Goal: Navigation & Orientation: Find specific page/section

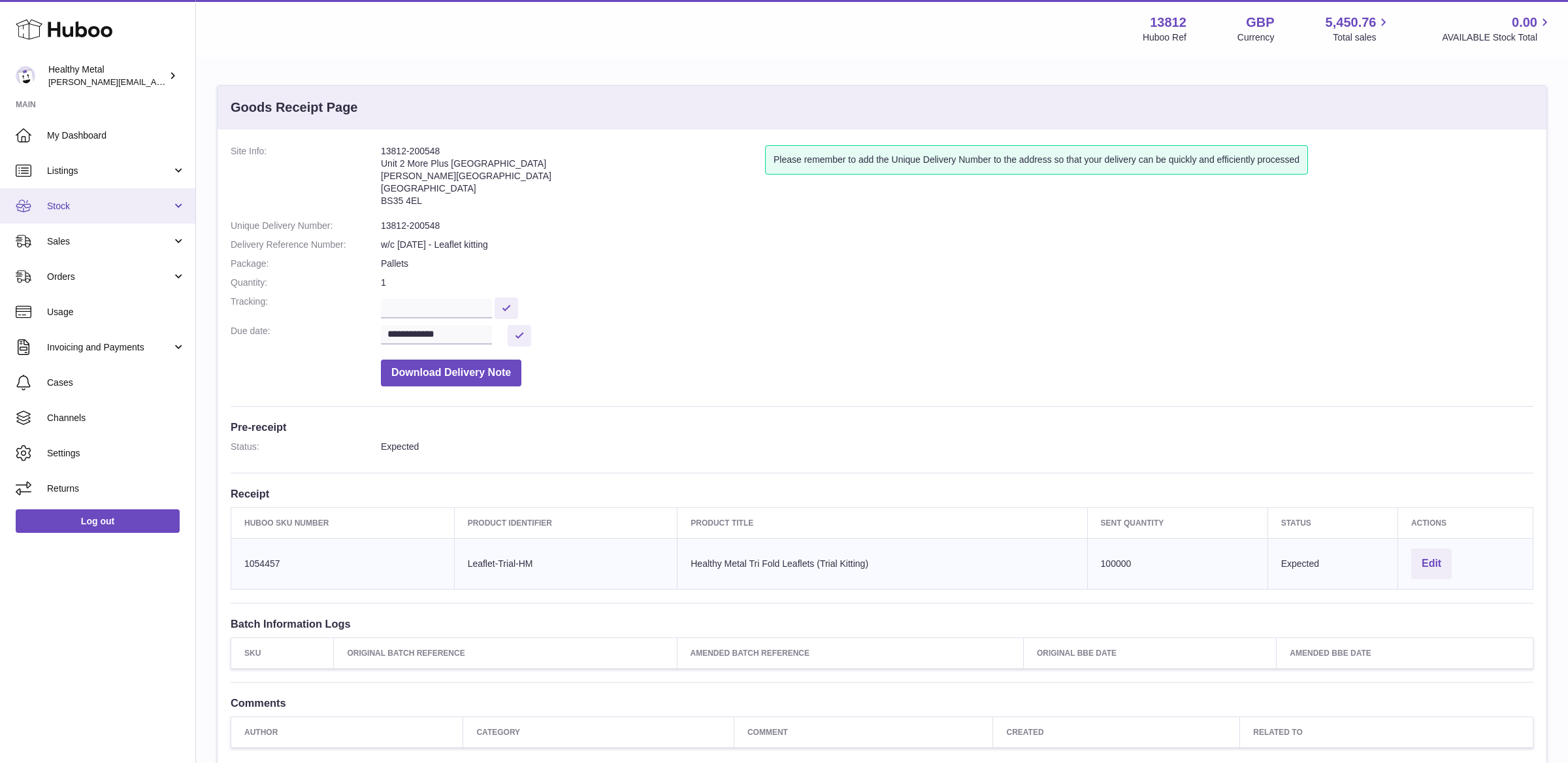
click at [114, 221] on link "Stock" at bounding box center [97, 205] width 196 height 35
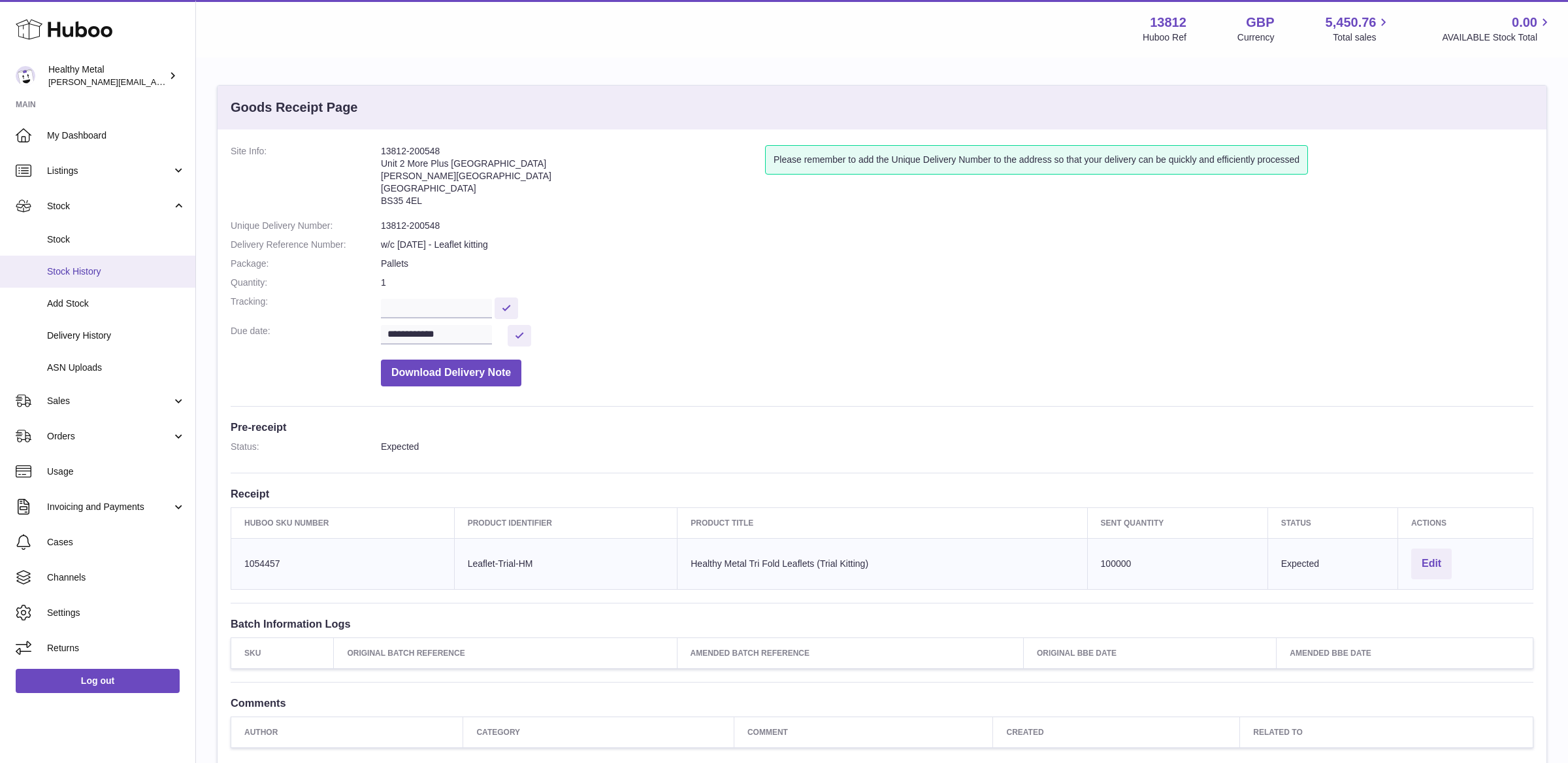
click at [105, 264] on link "Stock History" at bounding box center [97, 272] width 196 height 32
click at [120, 407] on link "Sales" at bounding box center [97, 400] width 196 height 35
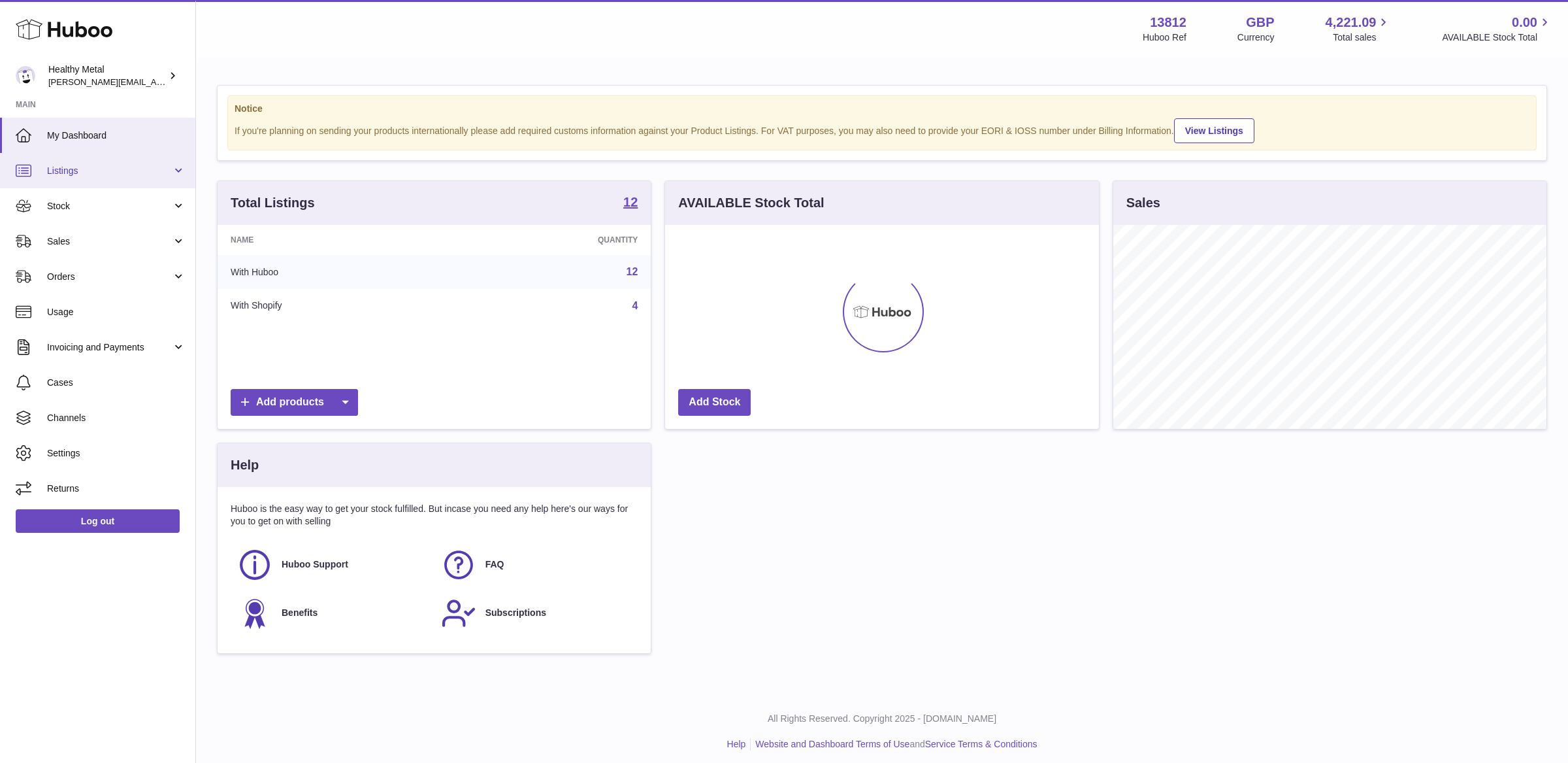
scroll to position [203, 433]
click at [97, 264] on link "Orders" at bounding box center [97, 276] width 196 height 35
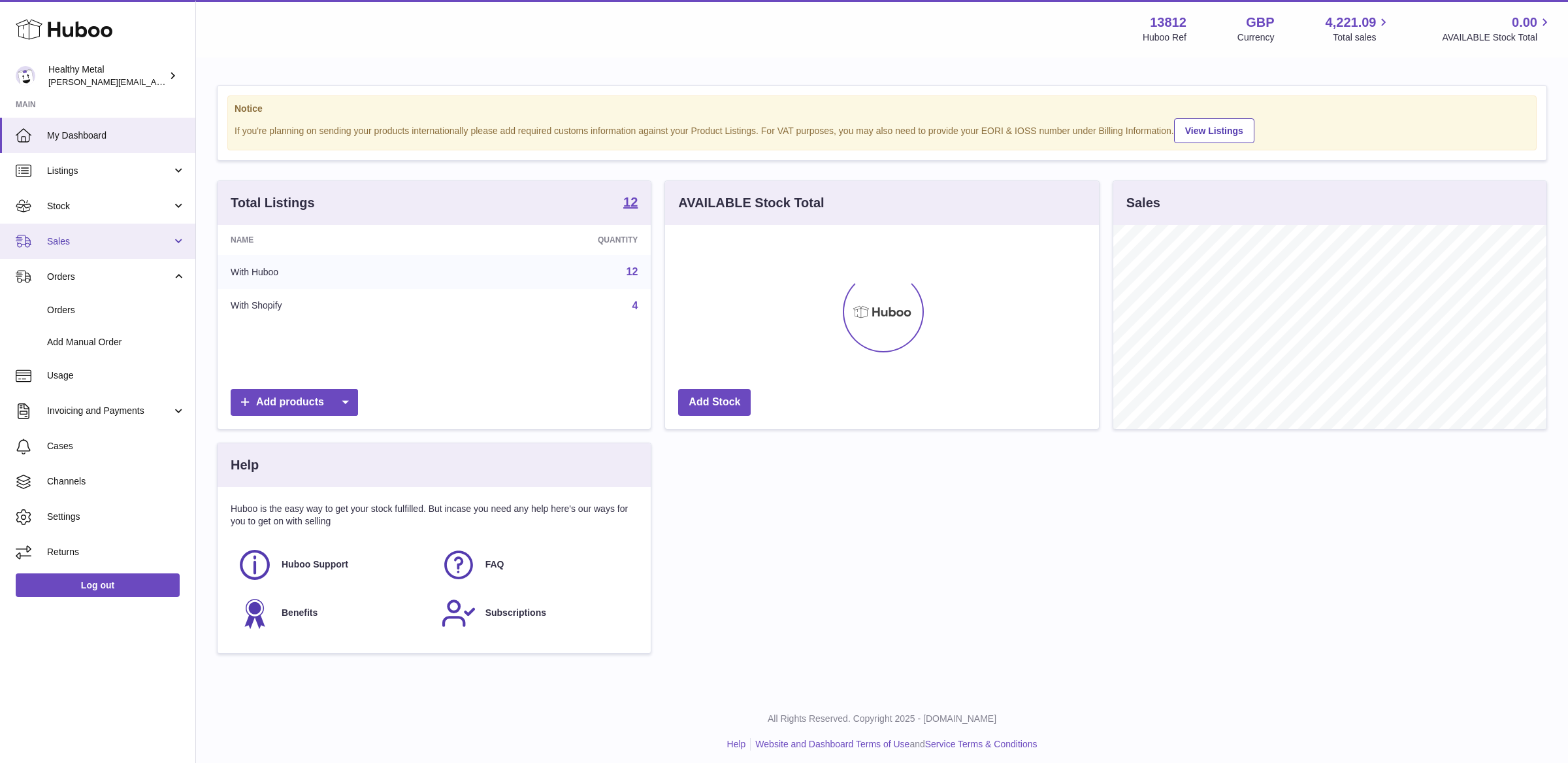
click at [104, 243] on span "Sales" at bounding box center [110, 241] width 125 height 13
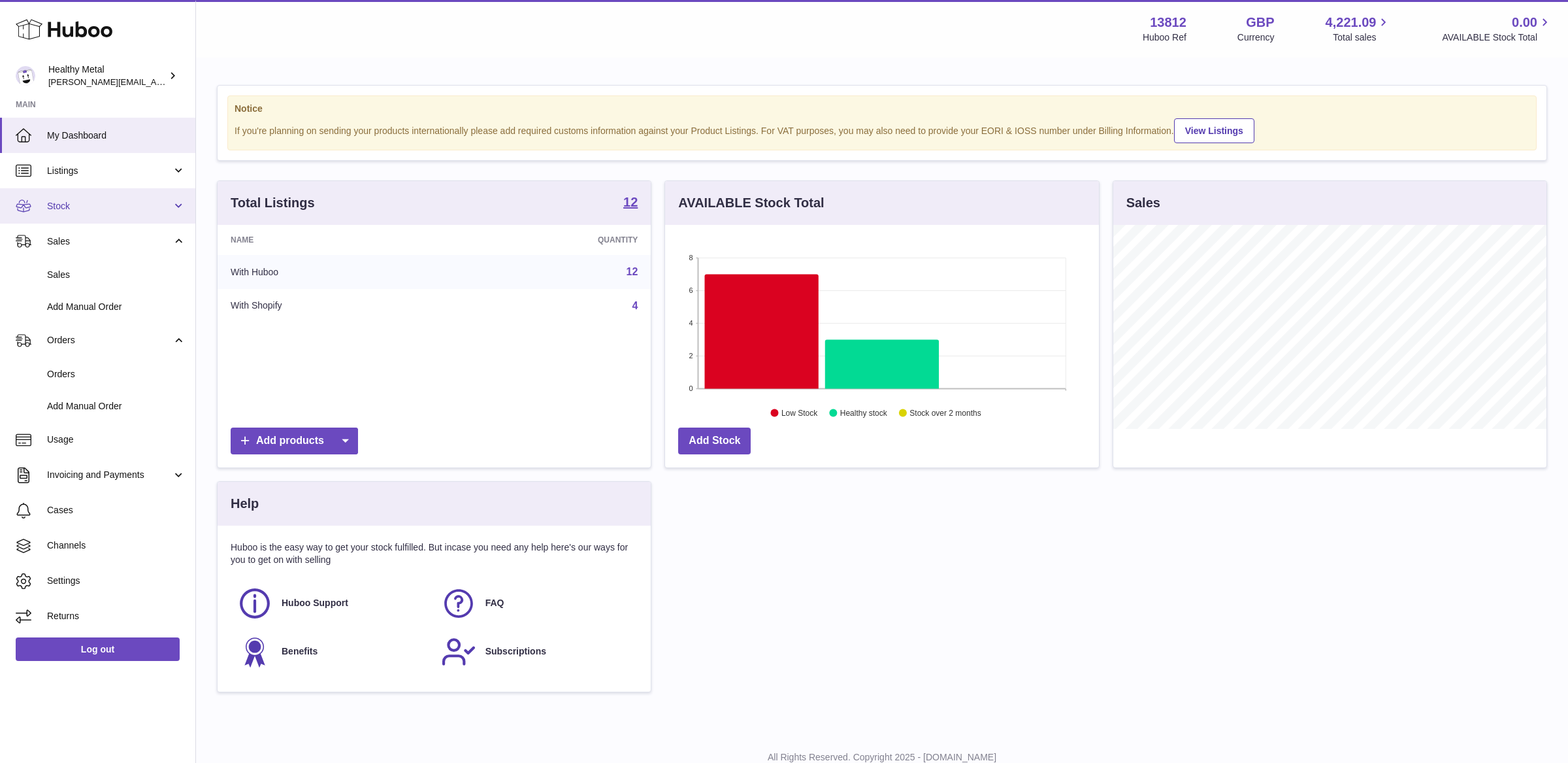
click at [98, 212] on link "Stock" at bounding box center [97, 205] width 196 height 35
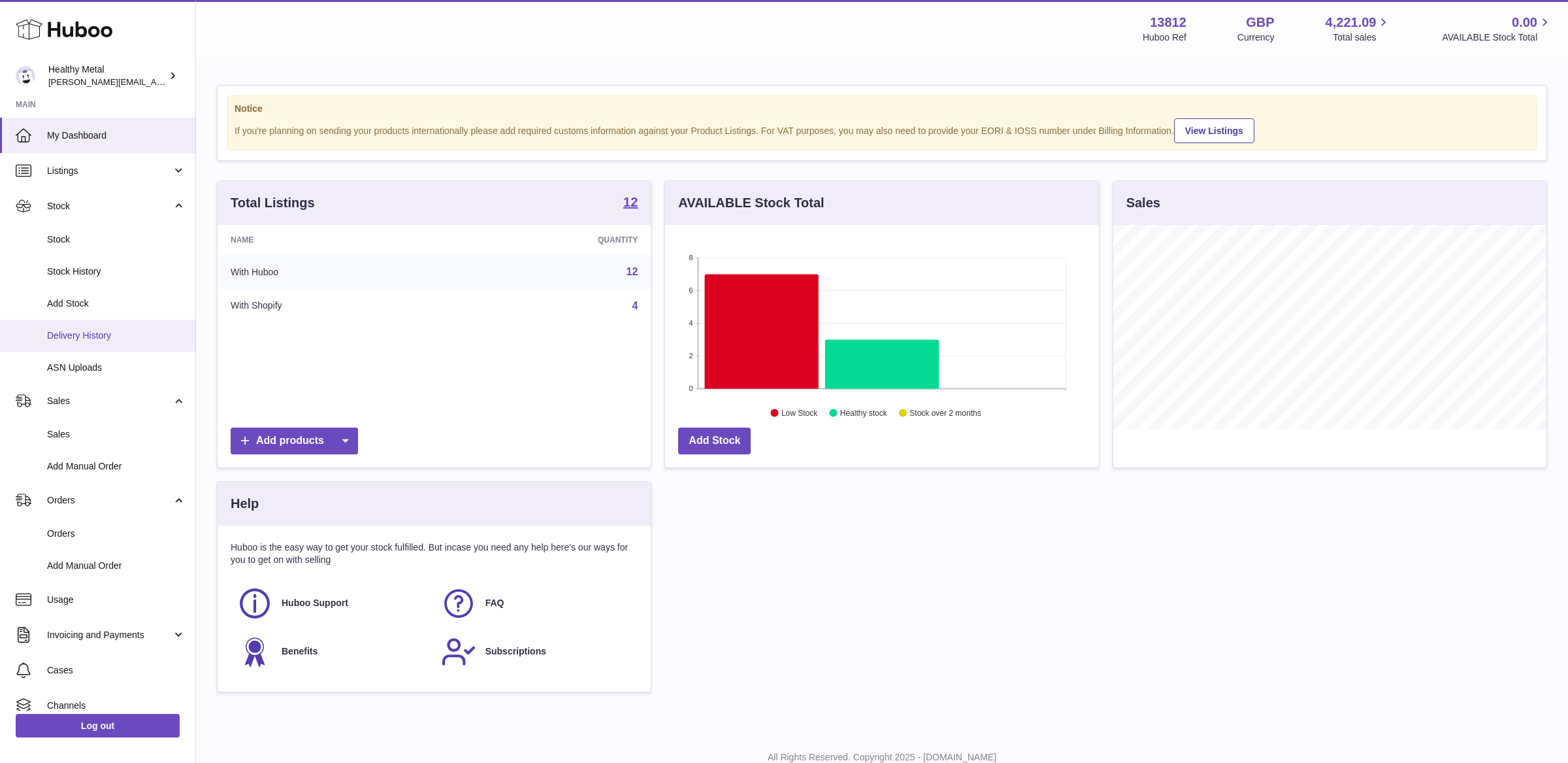
click at [88, 334] on span "Delivery History" at bounding box center [116, 336] width 138 height 13
